Goal: Information Seeking & Learning: Learn about a topic

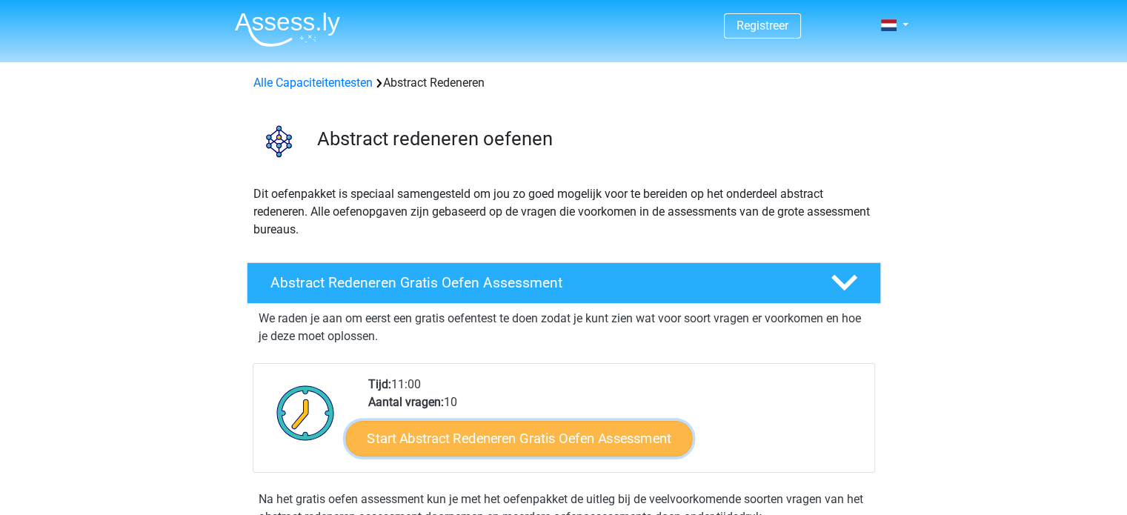
click at [551, 438] on link "Start Abstract Redeneren Gratis Oefen Assessment" at bounding box center [518, 438] width 347 height 36
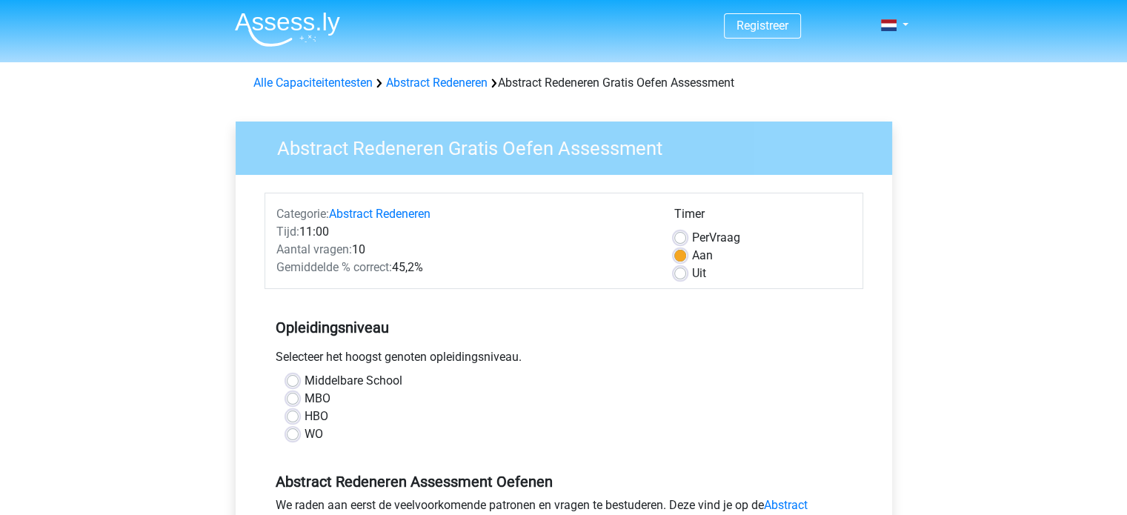
click at [305, 414] on label "HBO" at bounding box center [317, 417] width 24 height 18
click at [288, 414] on input "HBO" at bounding box center [293, 415] width 12 height 15
radio input "true"
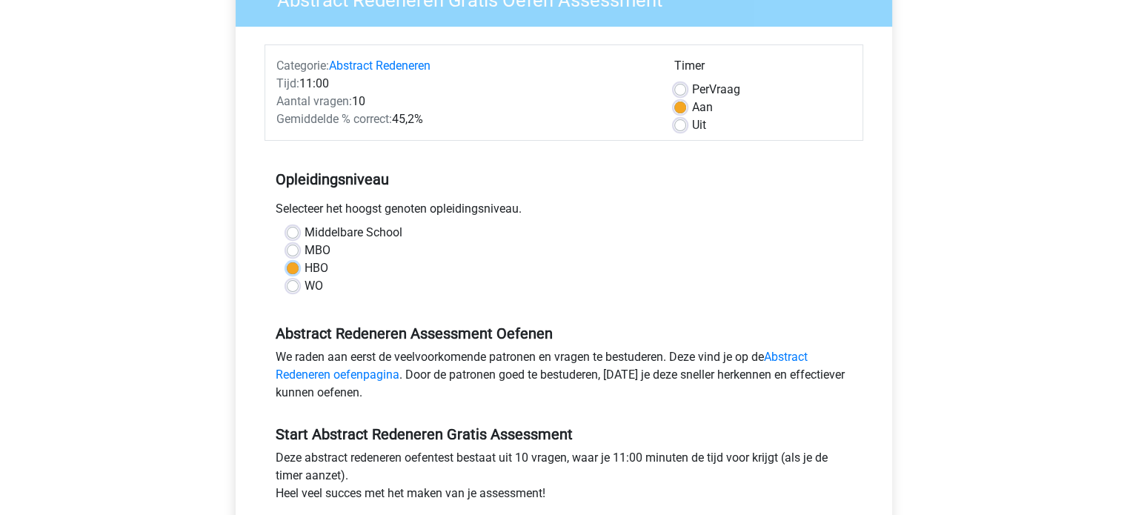
scroll to position [296, 0]
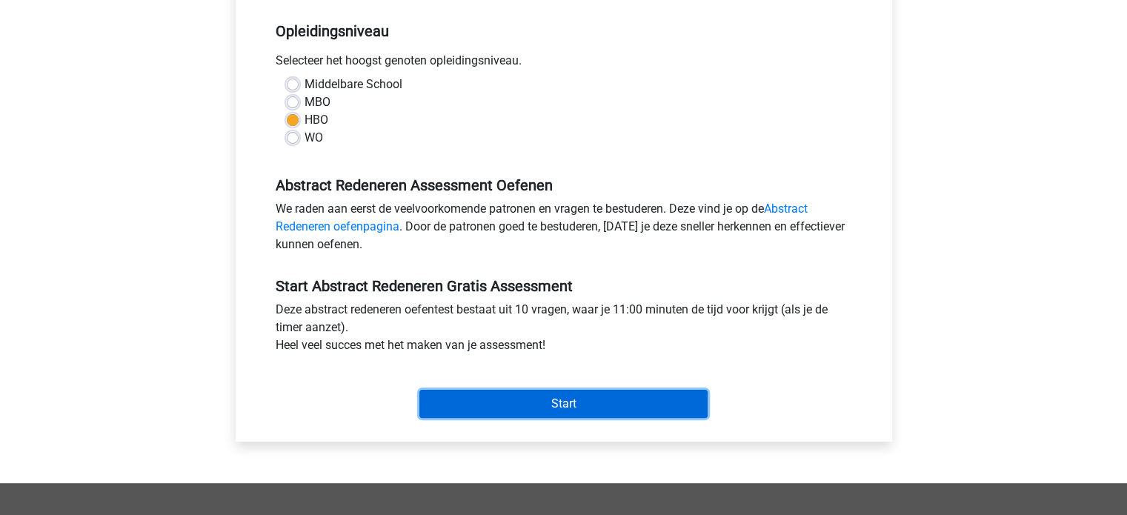
click at [522, 396] on input "Start" at bounding box center [563, 404] width 288 height 28
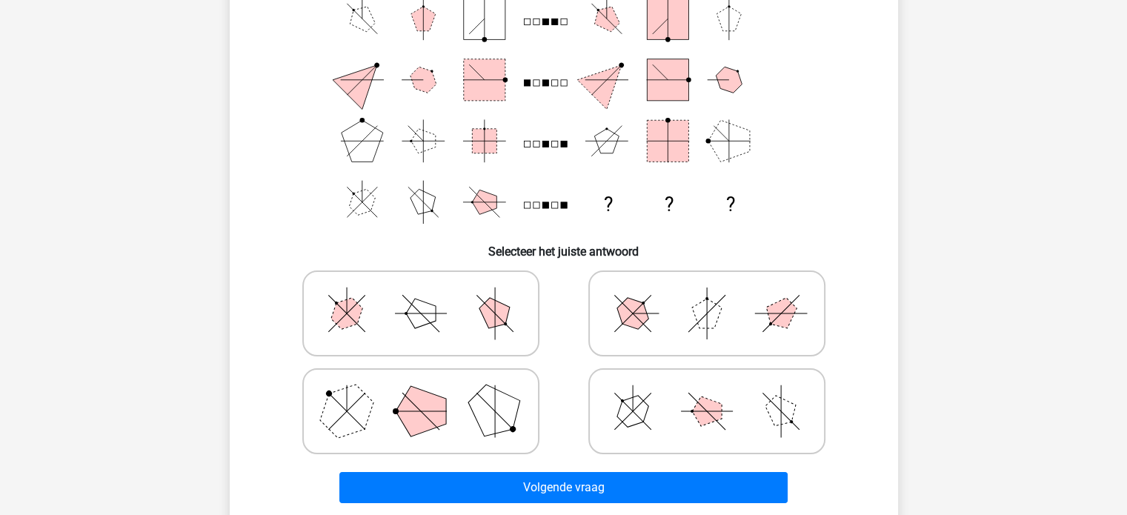
scroll to position [74, 0]
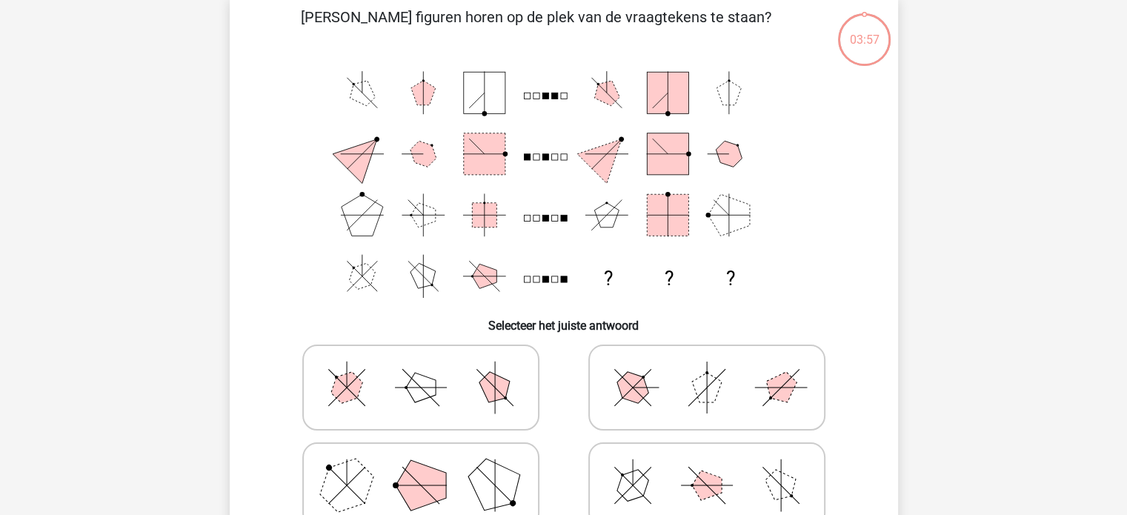
click at [1008, 287] on div "Registreer Nederlands English" at bounding box center [563, 474] width 1127 height 1096
click at [374, 403] on icon at bounding box center [421, 388] width 222 height 74
click at [421, 369] on input "radio" at bounding box center [426, 364] width 10 height 10
radio input "true"
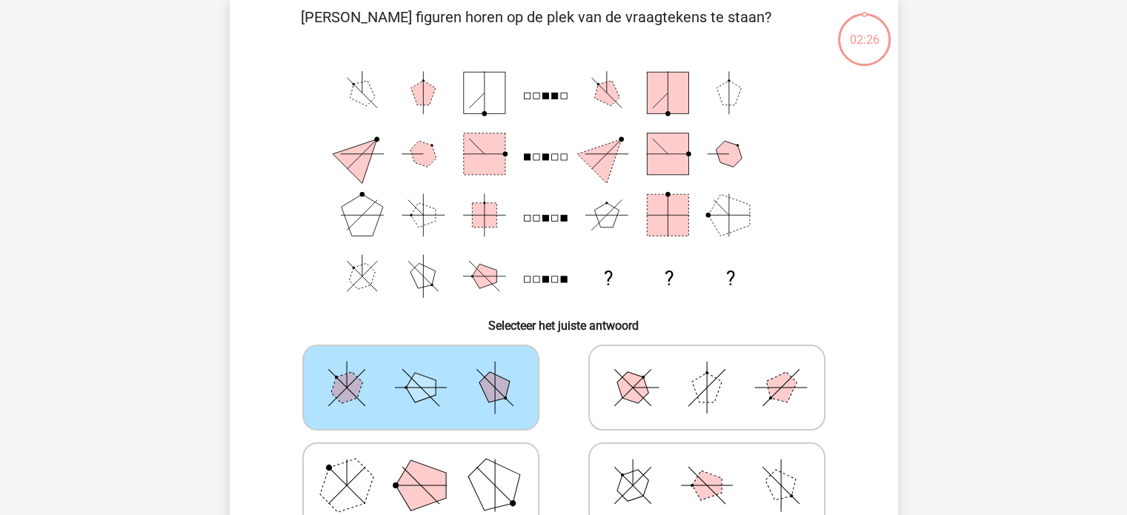
scroll to position [148, 0]
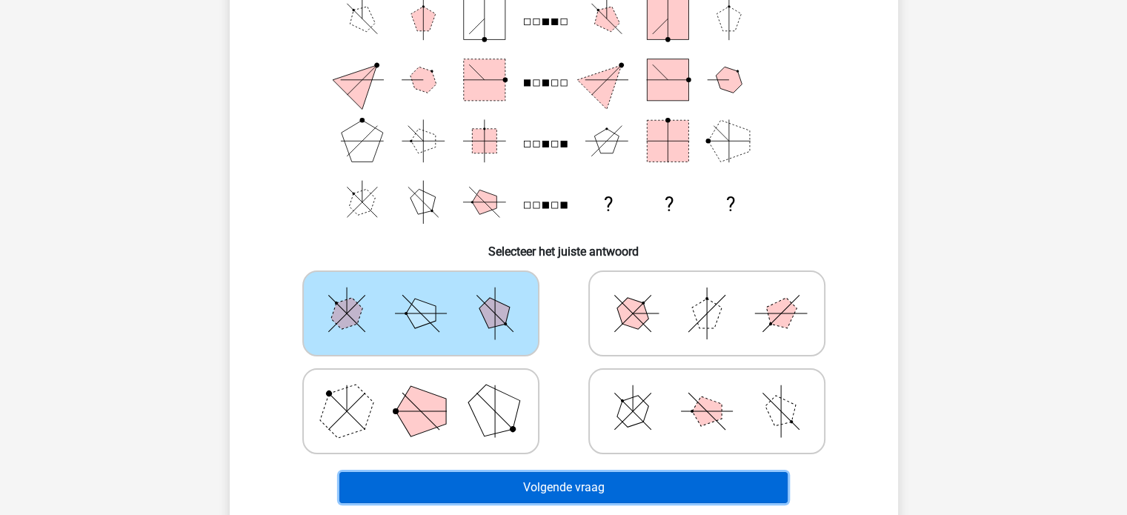
click at [640, 491] on button "Volgende vraag" at bounding box center [563, 487] width 448 height 31
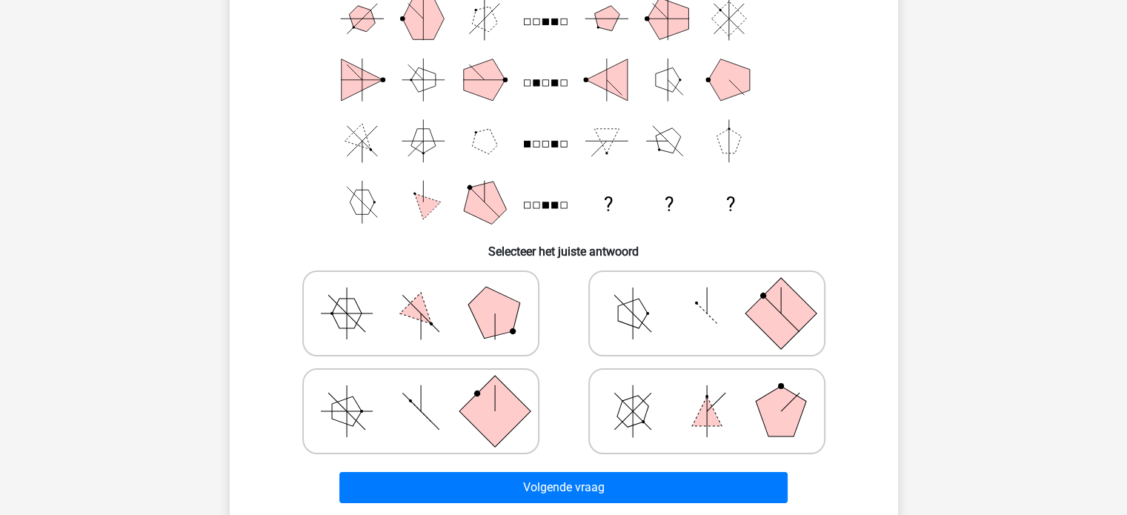
scroll to position [222, 0]
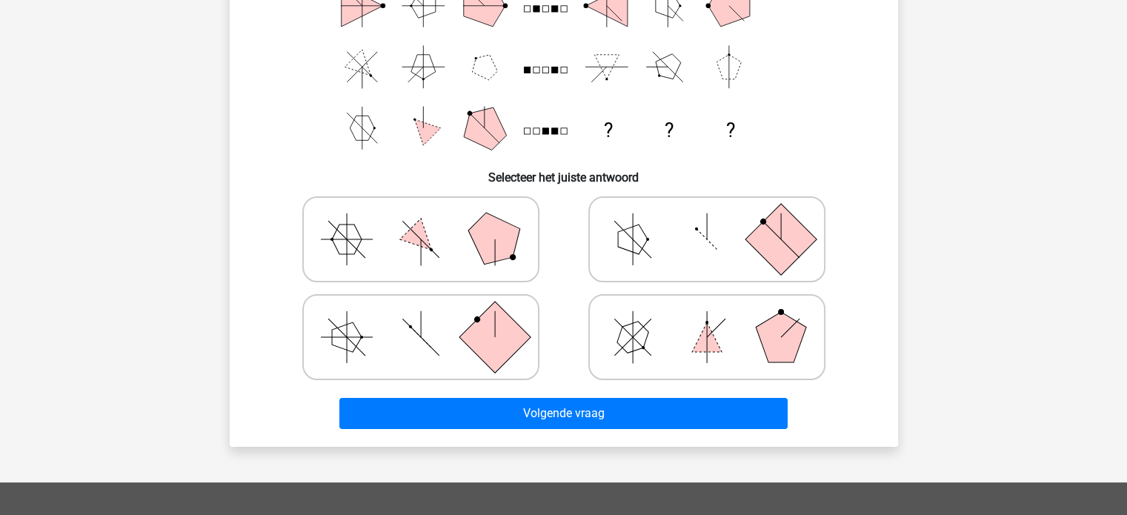
click at [386, 234] on icon at bounding box center [421, 239] width 222 height 74
click at [421, 221] on input "radio" at bounding box center [426, 216] width 10 height 10
radio input "true"
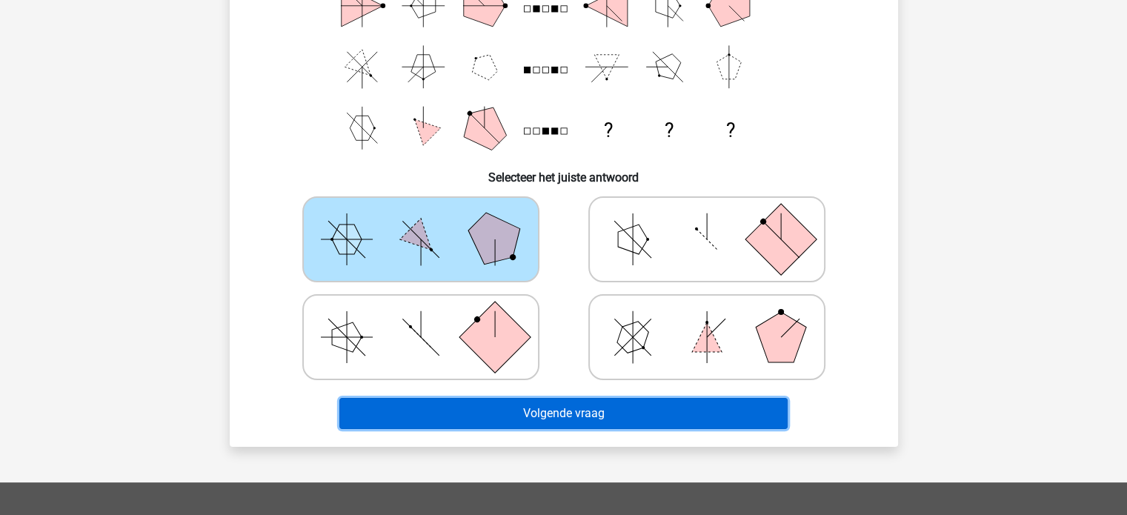
click at [657, 416] on button "Volgende vraag" at bounding box center [563, 413] width 448 height 31
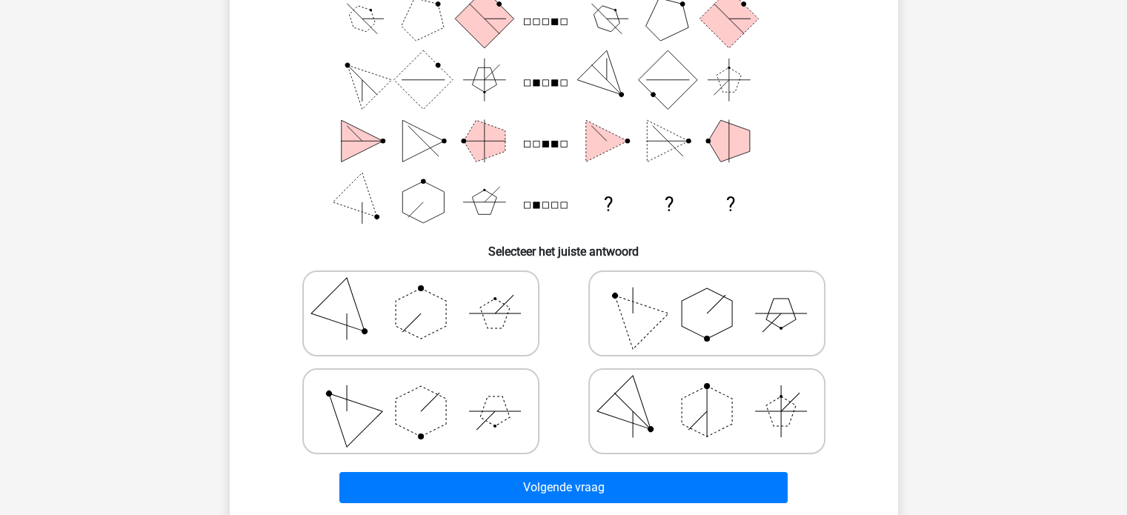
scroll to position [74, 0]
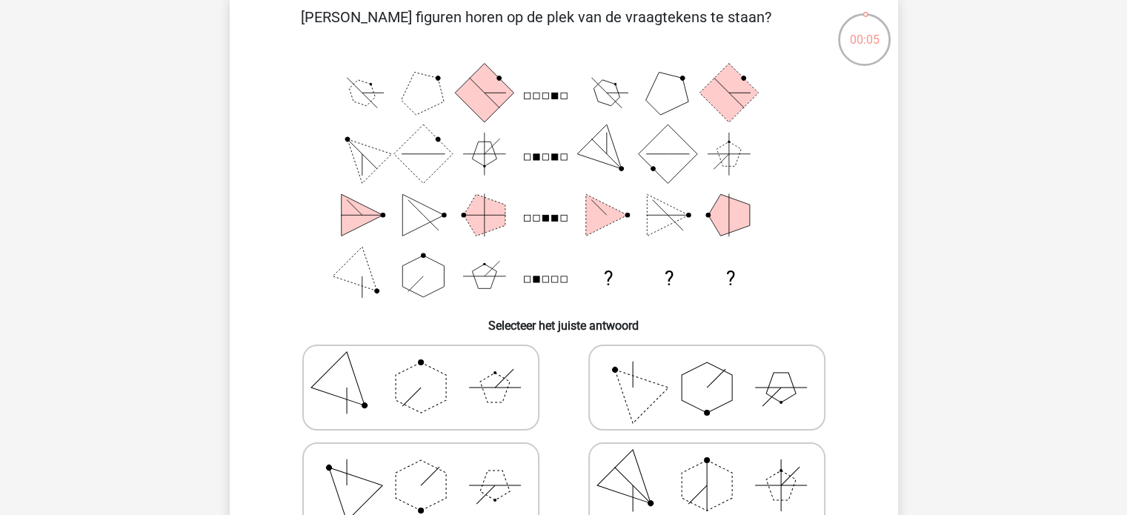
click at [682, 453] on icon at bounding box center [707, 485] width 222 height 74
click at [707, 457] on input "radio" at bounding box center [712, 462] width 10 height 10
radio input "true"
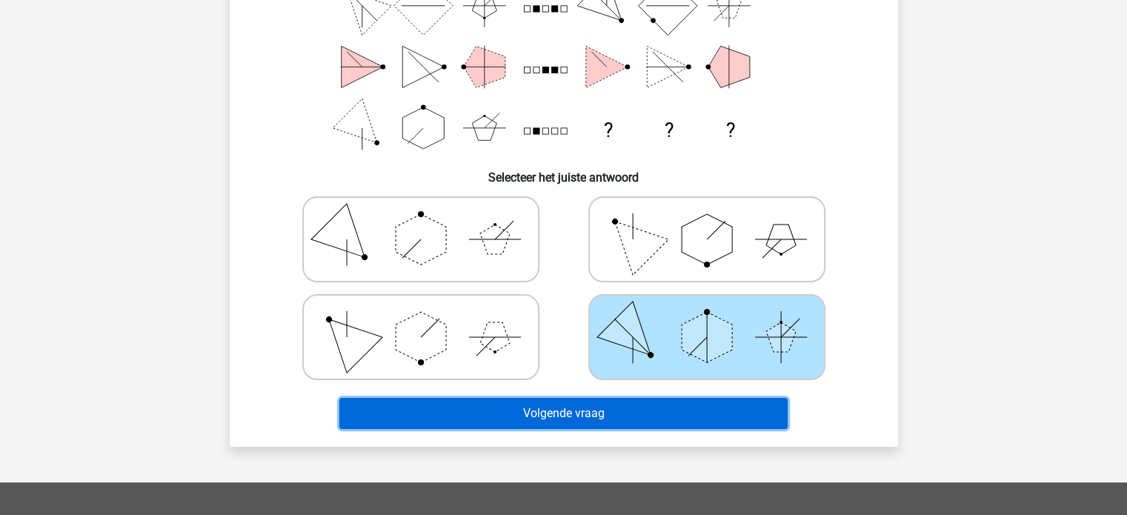
click at [610, 408] on button "Volgende vraag" at bounding box center [563, 413] width 448 height 31
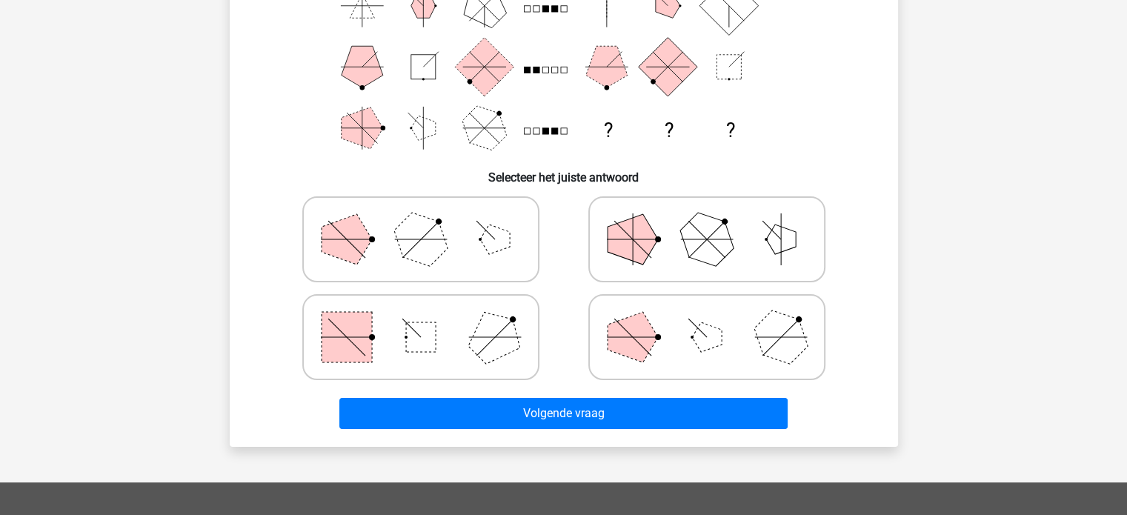
scroll to position [68, 0]
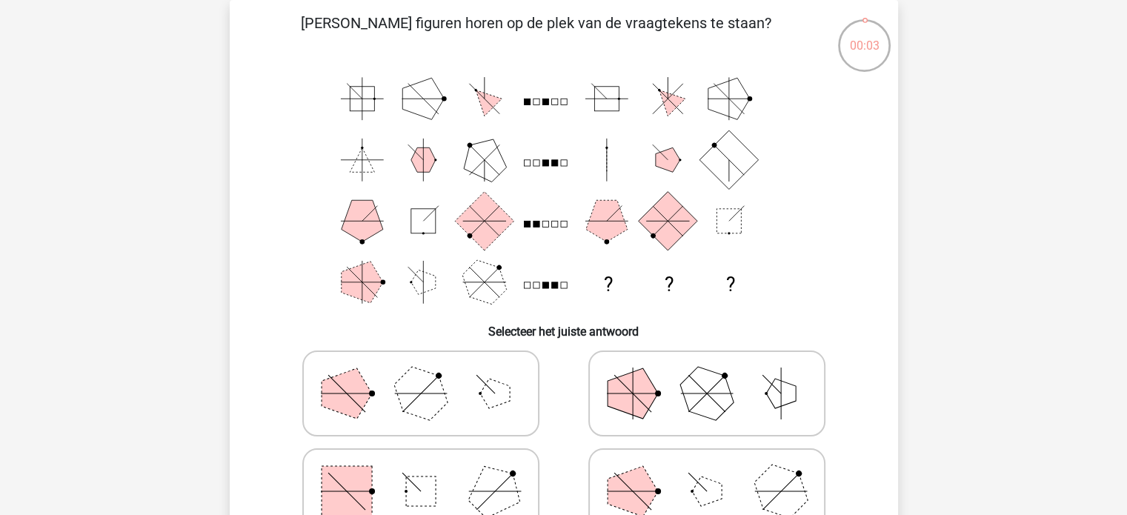
click at [477, 397] on icon at bounding box center [421, 393] width 222 height 74
click at [431, 375] on input "radio" at bounding box center [426, 370] width 10 height 10
radio input "true"
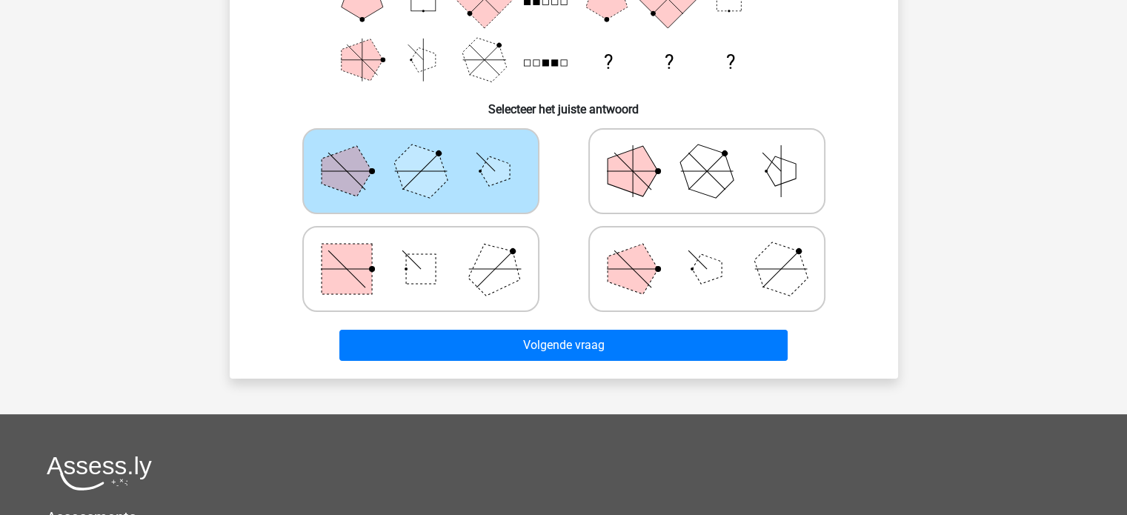
scroll to position [365, 0]
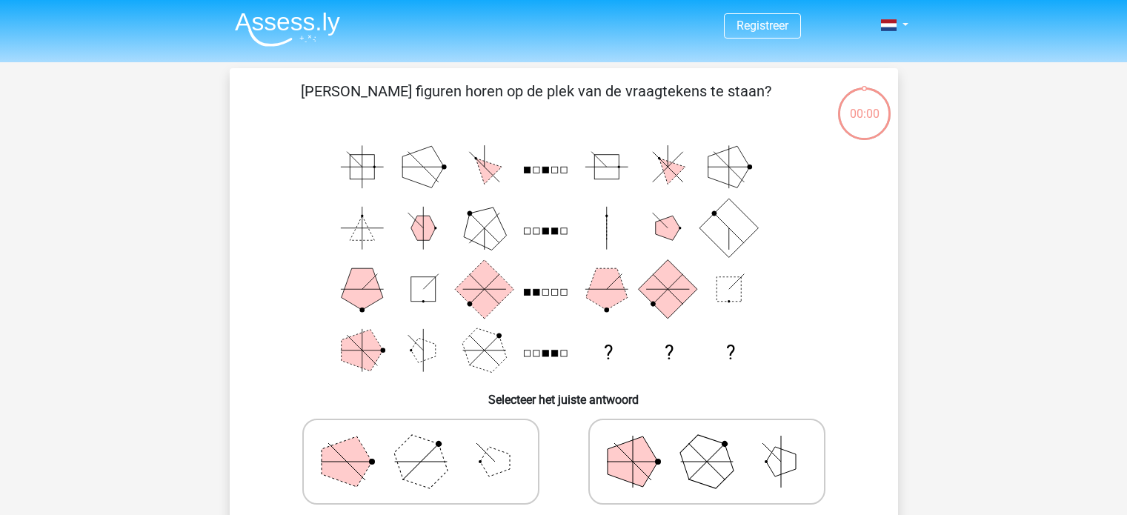
scroll to position [68, 0]
